Goal: Transaction & Acquisition: Subscribe to service/newsletter

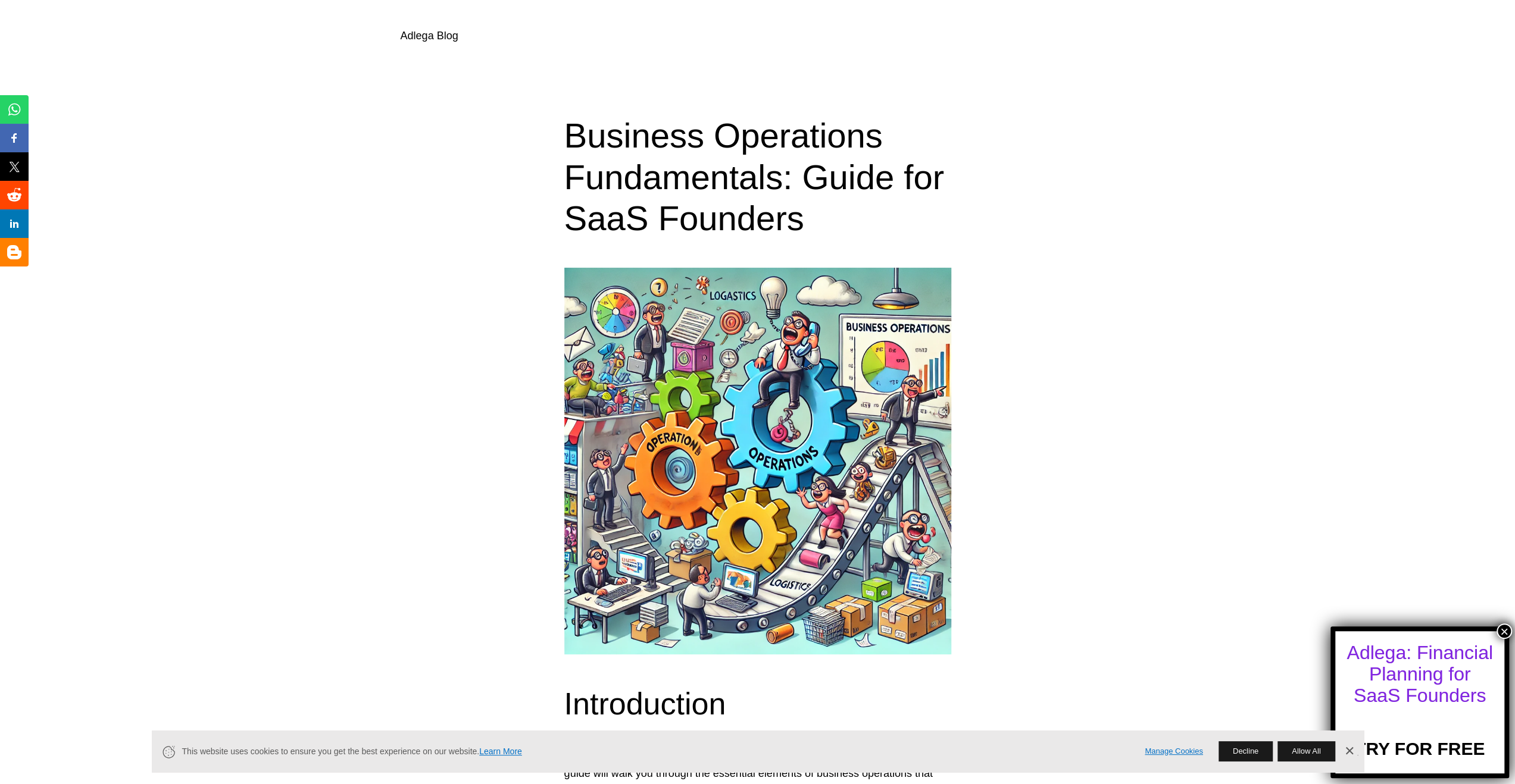
click at [1438, 675] on div "Adlega: Financial Planning for SaaS Founders" at bounding box center [1419, 674] width 147 height 64
click at [1346, 751] on link "Dismiss Banner" at bounding box center [1348, 751] width 18 height 18
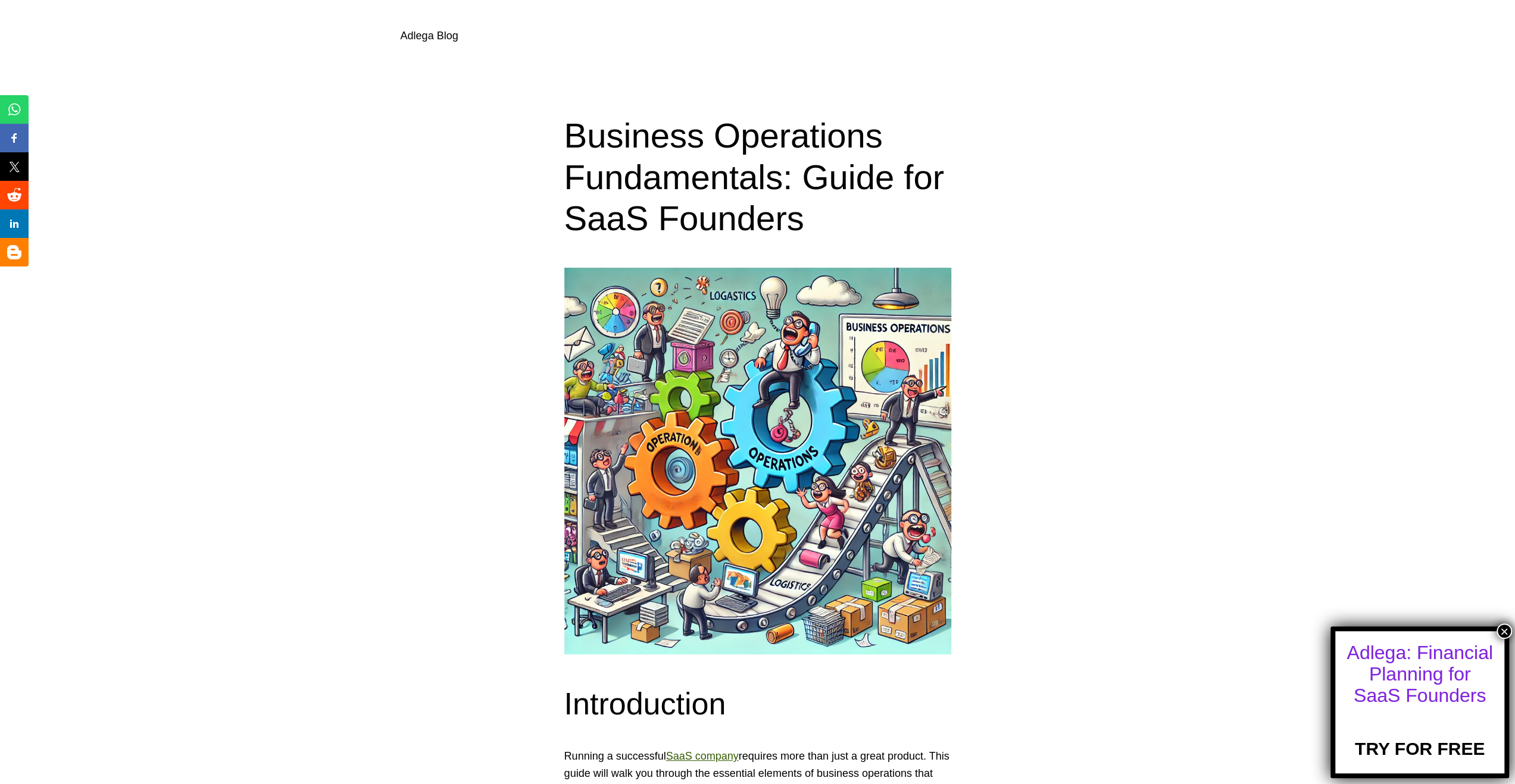
click at [1394, 756] on link "TRY FOR FREE" at bounding box center [1419, 739] width 130 height 40
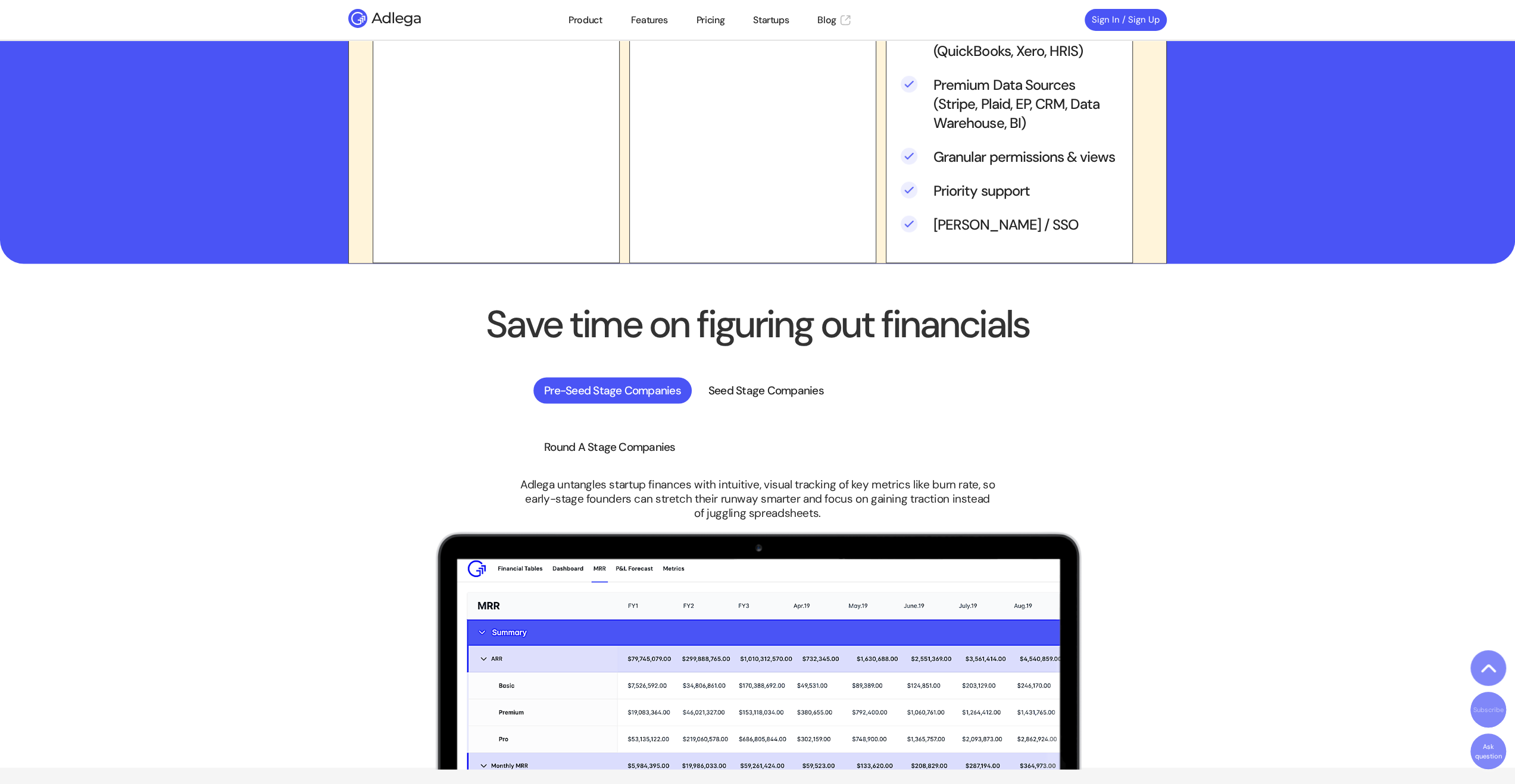
scroll to position [2262, 0]
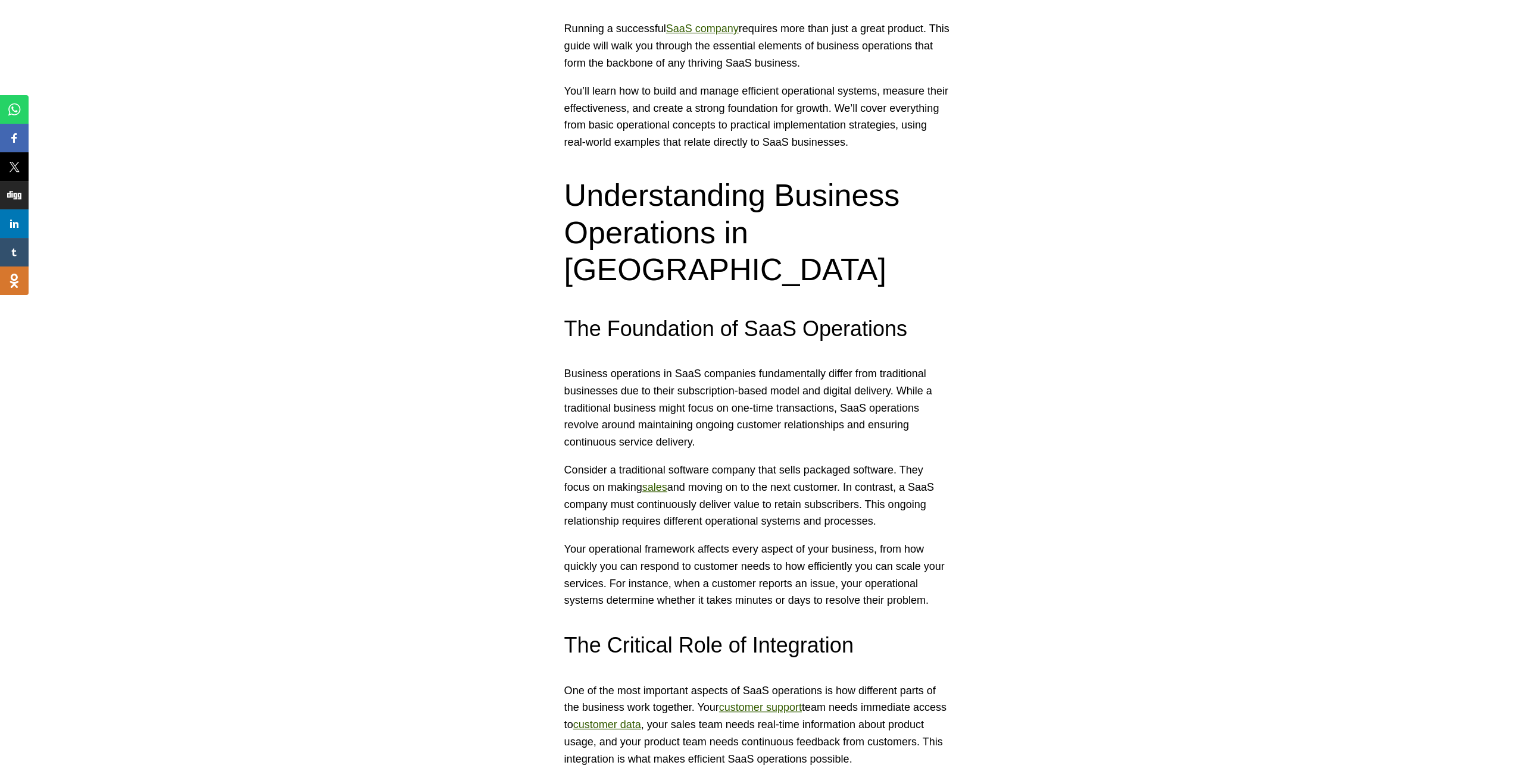
scroll to position [833, 0]
